Goal: Task Accomplishment & Management: Use online tool/utility

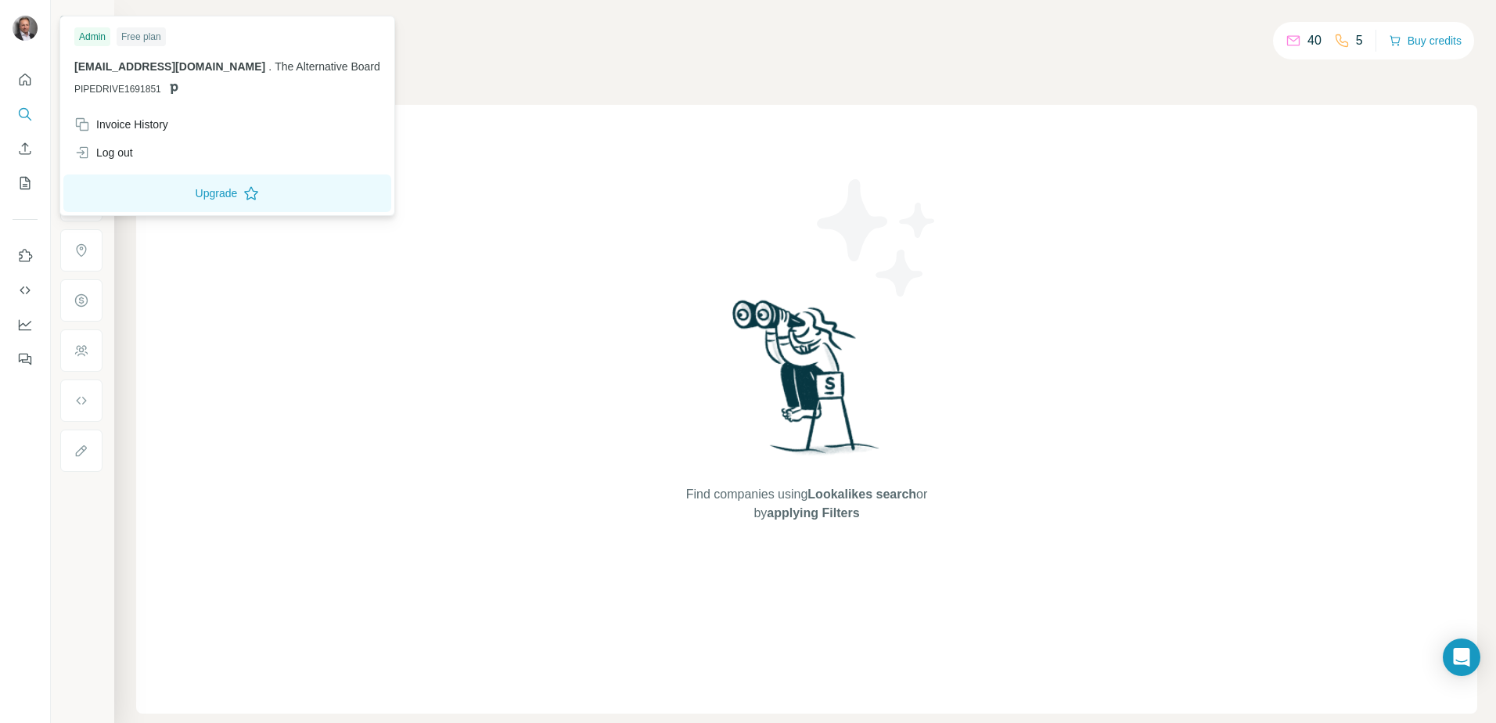
click at [31, 33] on img at bounding box center [25, 28] width 25 height 25
click at [28, 80] on icon "Quick start" at bounding box center [25, 80] width 16 height 16
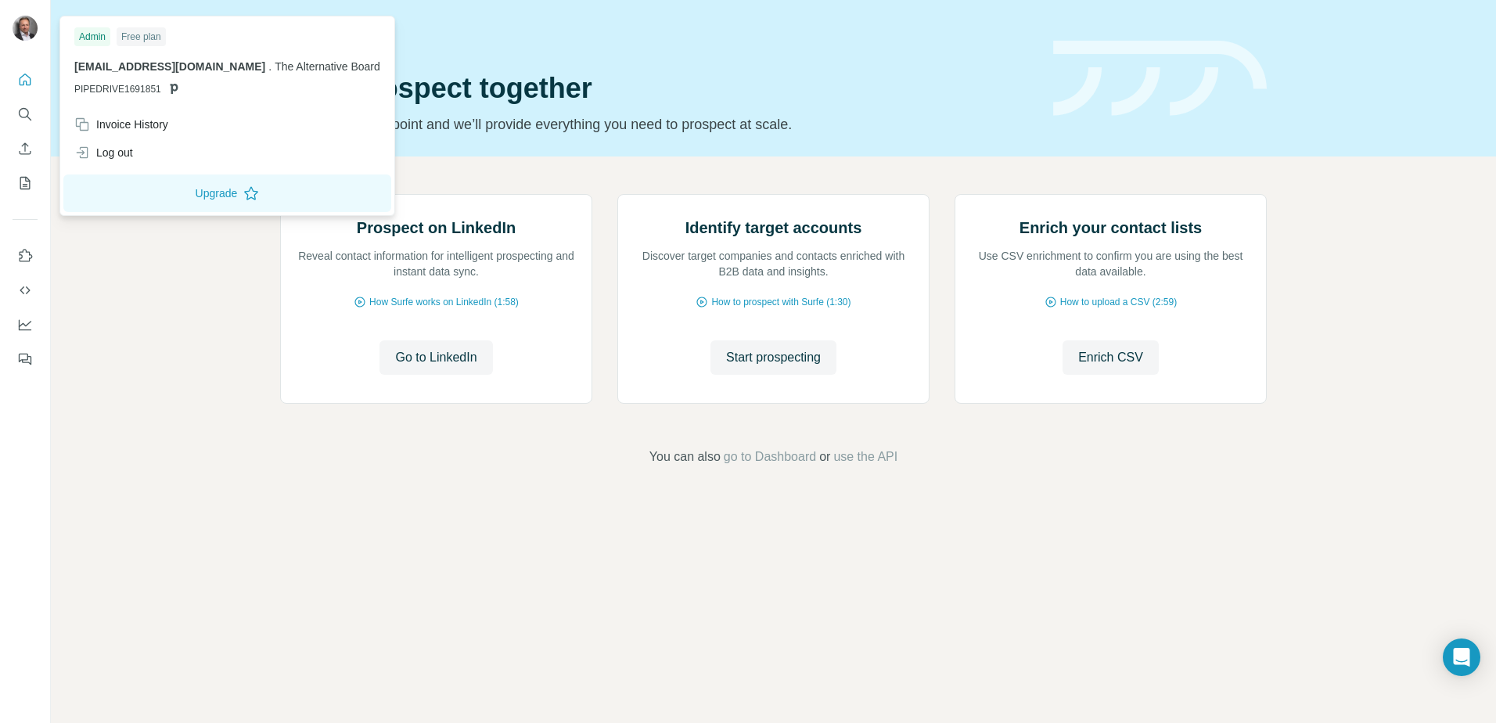
click at [23, 34] on img at bounding box center [25, 28] width 25 height 25
click at [192, 199] on button "Upgrade" at bounding box center [227, 194] width 328 height 38
click at [184, 326] on div "Prospect on LinkedIn Reveal contact information for intelligent prospecting and…" at bounding box center [773, 330] width 1445 height 347
